Goal: Task Accomplishment & Management: Use online tool/utility

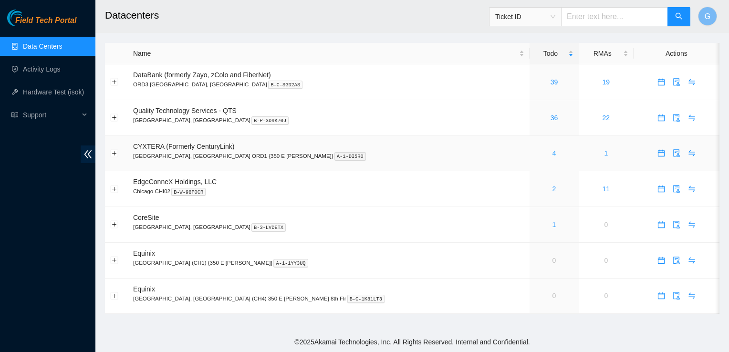
click at [553, 154] on link "4" at bounding box center [555, 153] width 4 height 8
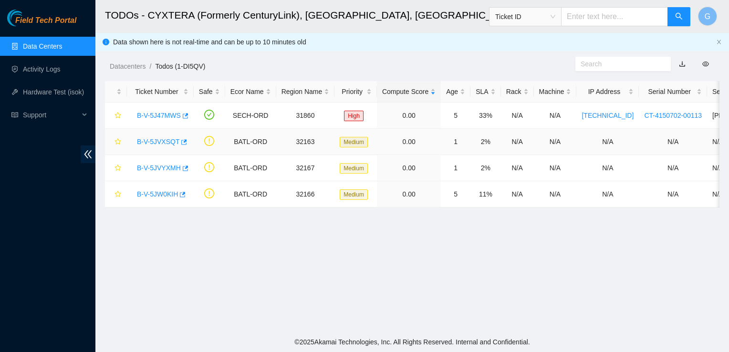
click at [159, 146] on link "B-V-5JVXSQT" at bounding box center [158, 142] width 42 height 8
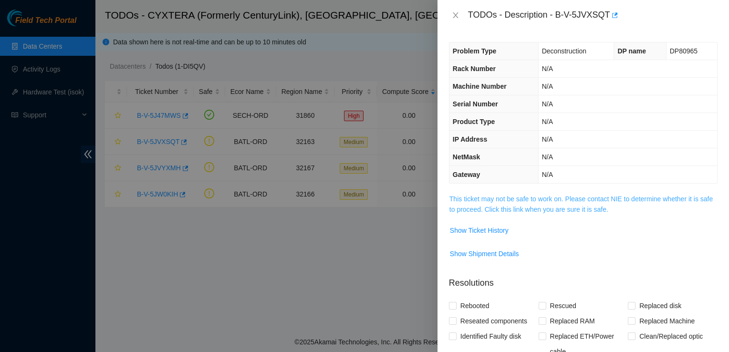
click at [587, 200] on link "This ticket may not be safe to work on. Please contact NIE to determine whether…" at bounding box center [581, 204] width 263 height 18
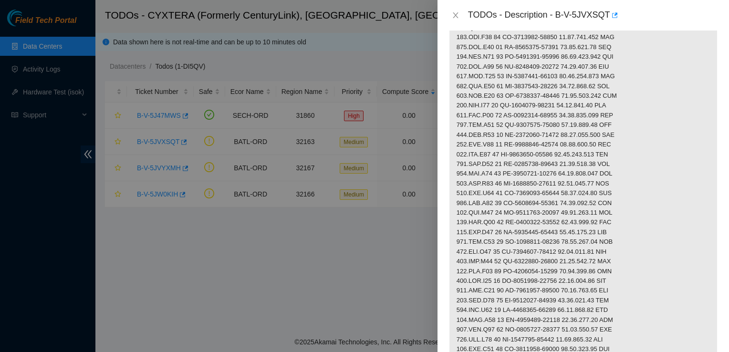
scroll to position [363, 0]
click at [454, 14] on icon "close" at bounding box center [456, 15] width 8 height 8
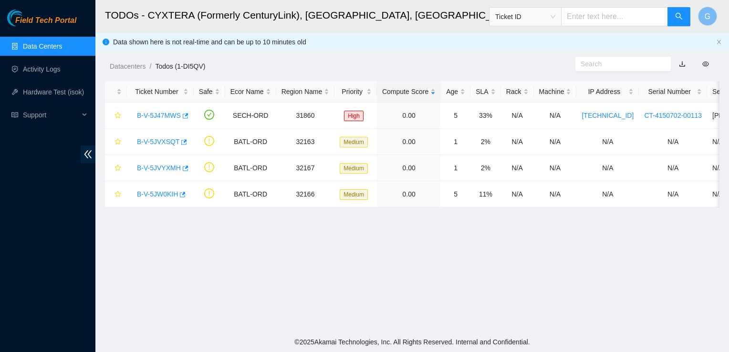
scroll to position [196, 0]
click at [170, 166] on link "B-V-5JVYXMH" at bounding box center [159, 168] width 44 height 8
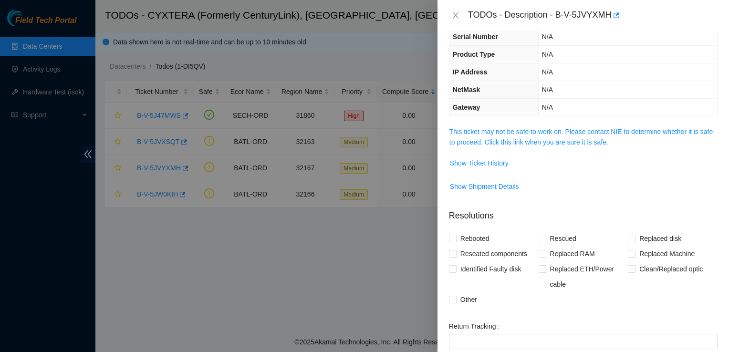
scroll to position [55, 0]
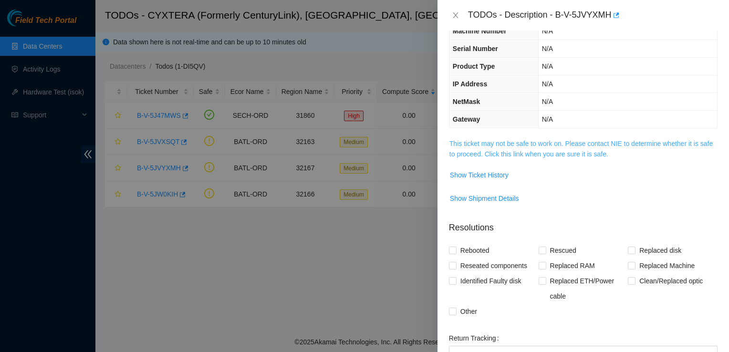
click at [611, 142] on link "This ticket may not be safe to work on. Please contact NIE to determine whether…" at bounding box center [581, 149] width 263 height 18
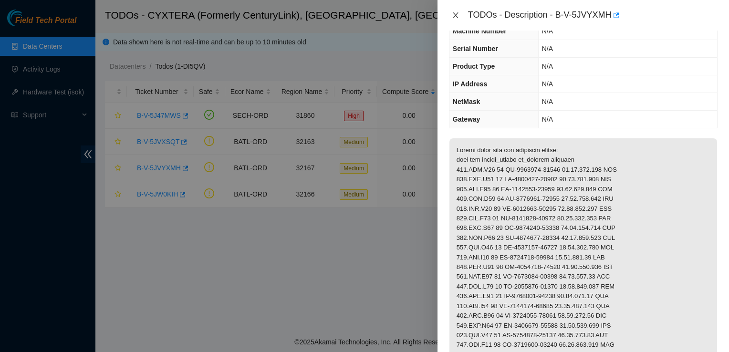
click at [457, 13] on icon "close" at bounding box center [455, 15] width 5 height 6
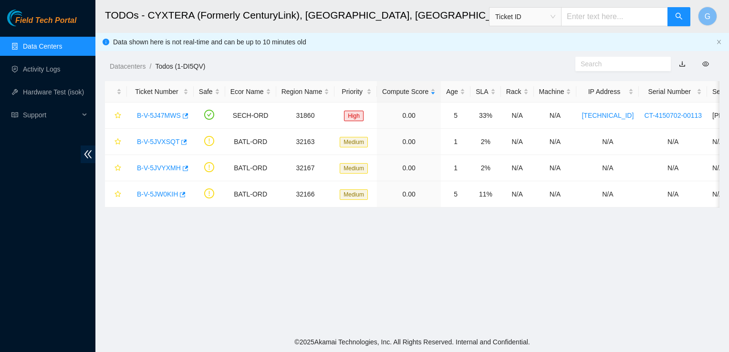
scroll to position [76, 0]
